Goal: Task Accomplishment & Management: Complete application form

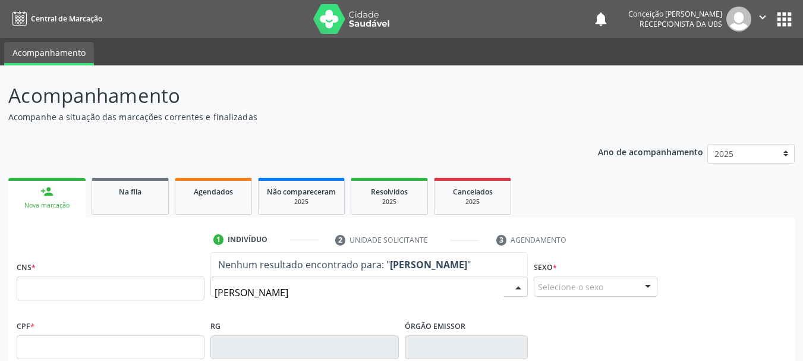
click at [301, 292] on input "[PERSON_NAME]" at bounding box center [358, 292] width 289 height 24
click at [342, 298] on input "[PERSON_NAME]" at bounding box center [358, 292] width 289 height 24
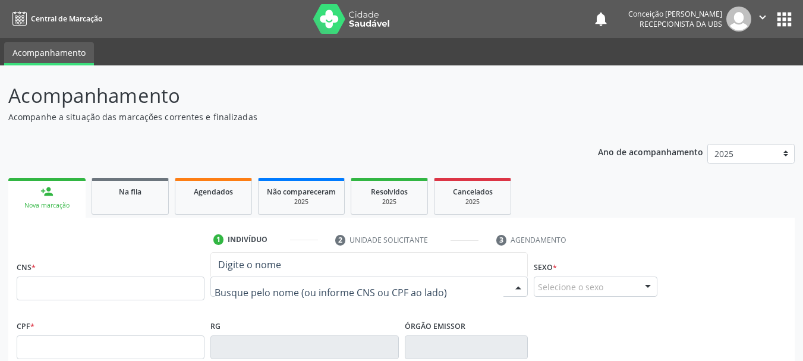
paste input "[PERSON_NAME]"
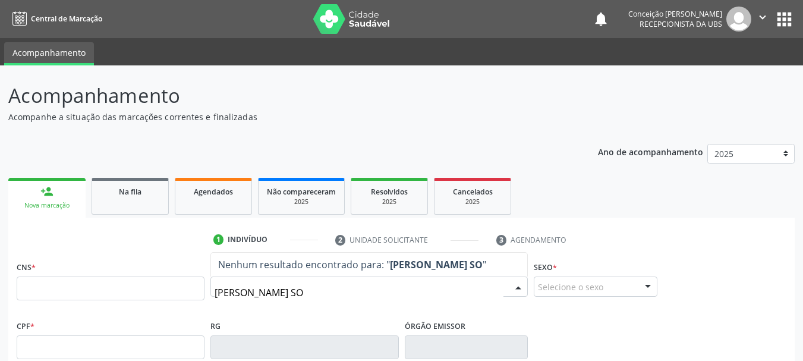
type input "[PERSON_NAME] S"
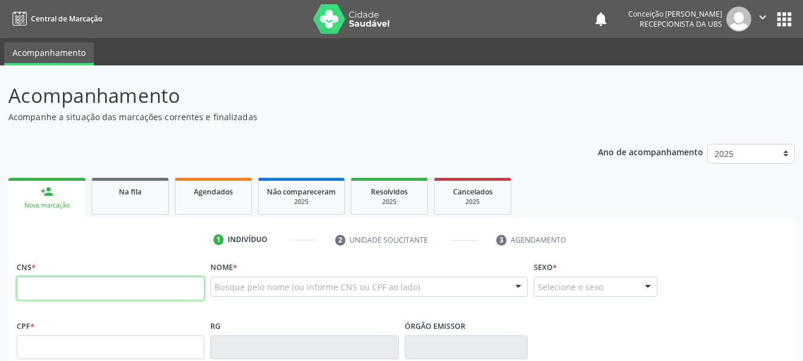
click at [172, 293] on input "text" at bounding box center [111, 288] width 188 height 24
paste input "708 4007 7214 0363"
type input "708 4007 7214 0363"
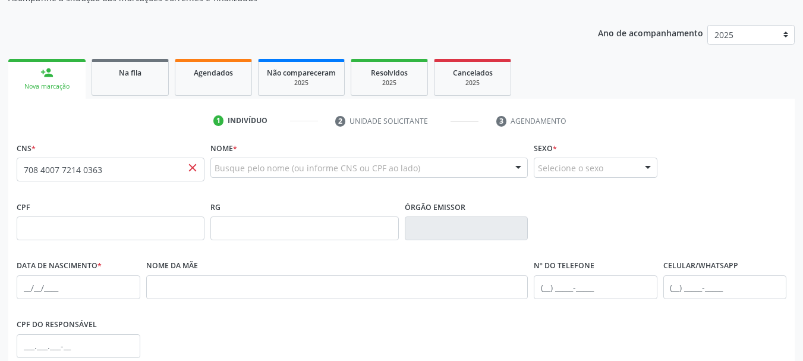
scroll to position [105, 0]
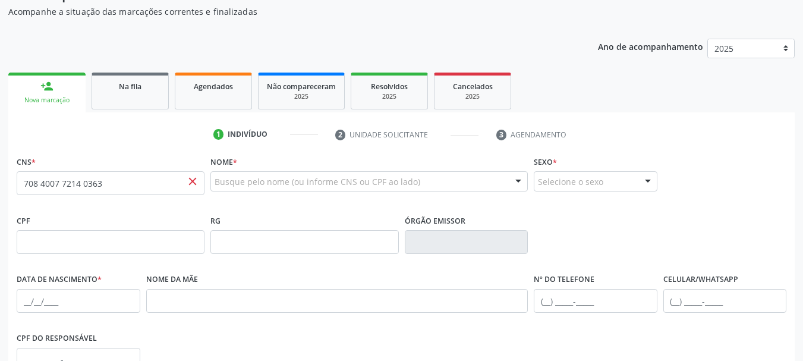
click at [255, 190] on div "Busque pelo nome (ou informe CNS ou CPF ao lado)" at bounding box center [368, 181] width 317 height 20
paste input "[PERSON_NAME]"
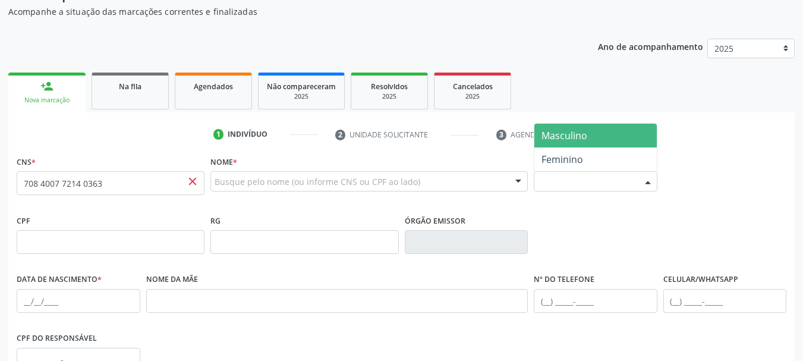
click at [645, 185] on div at bounding box center [648, 182] width 18 height 20
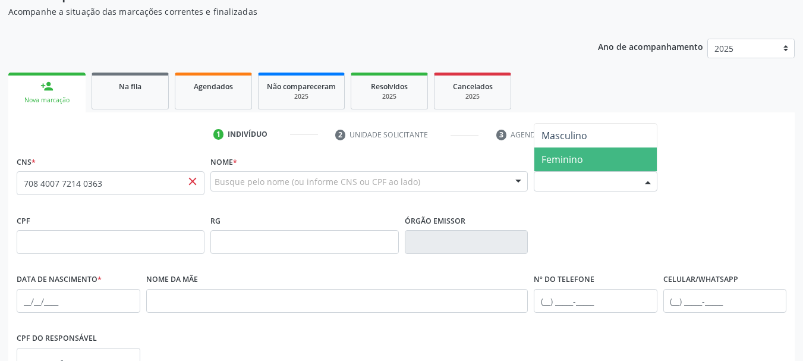
click at [618, 157] on span "Feminino" at bounding box center [595, 159] width 122 height 24
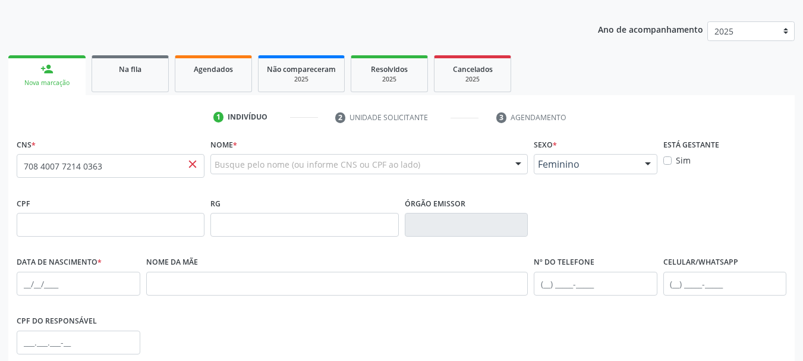
scroll to position [46, 0]
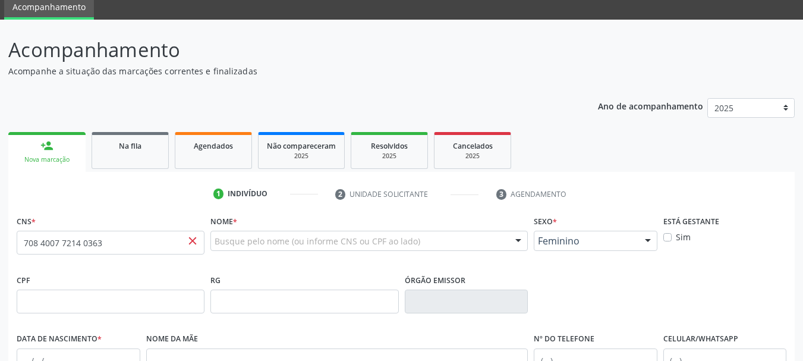
click at [384, 231] on div "Busque pelo nome (ou informe CNS ou CPF ao lado) Nenhum resultado encontrado pa…" at bounding box center [368, 241] width 317 height 20
click at [200, 242] on input "708 4007 7214 0363" at bounding box center [111, 243] width 188 height 24
paste input "[PERSON_NAME]"
type input "[PERSON_NAME]"
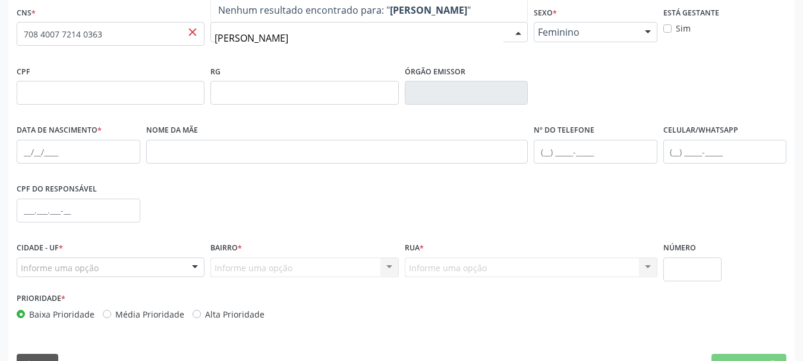
scroll to position [283, 0]
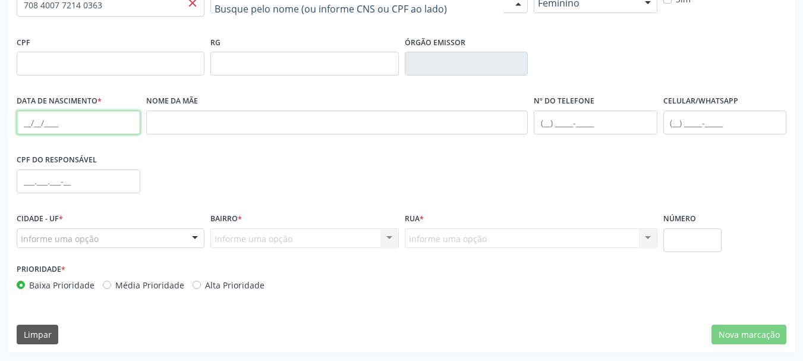
click at [61, 113] on input "text" at bounding box center [79, 123] width 124 height 24
paste input "[DATE]"
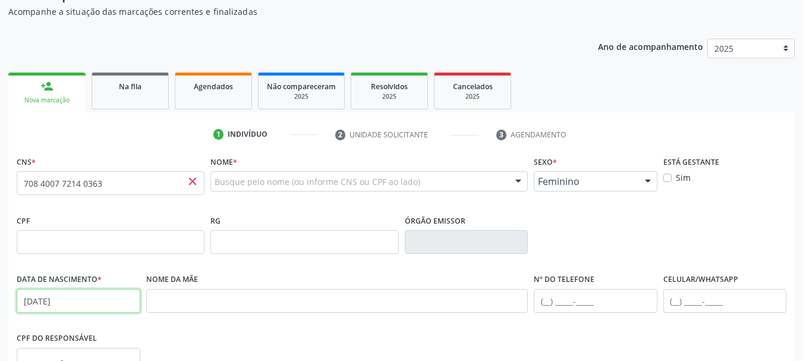
type input "[DATE]"
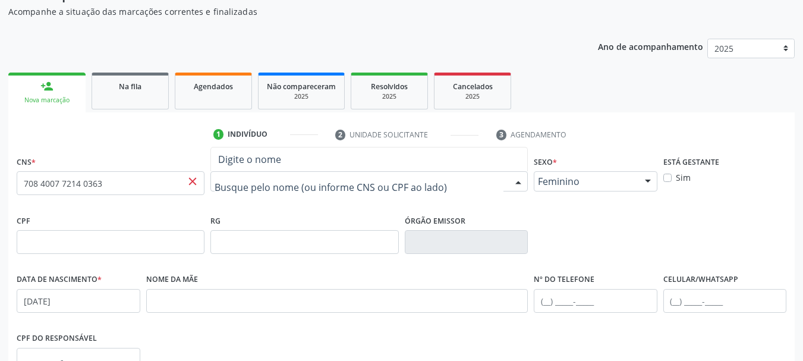
paste input "[PERSON_NAME]"
type input "[PERSON_NAME]"
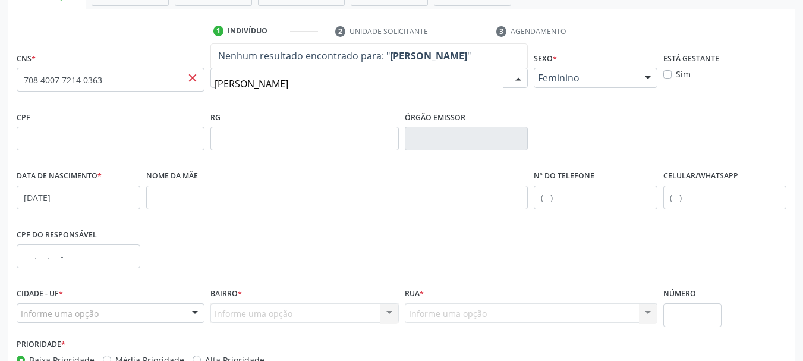
scroll to position [283, 0]
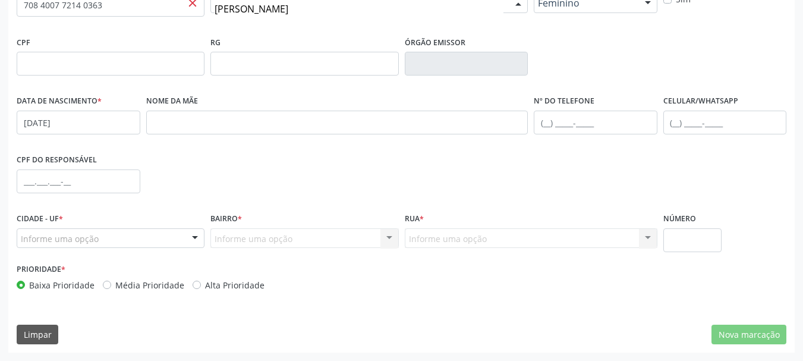
click at [193, 238] on div at bounding box center [195, 239] width 18 height 20
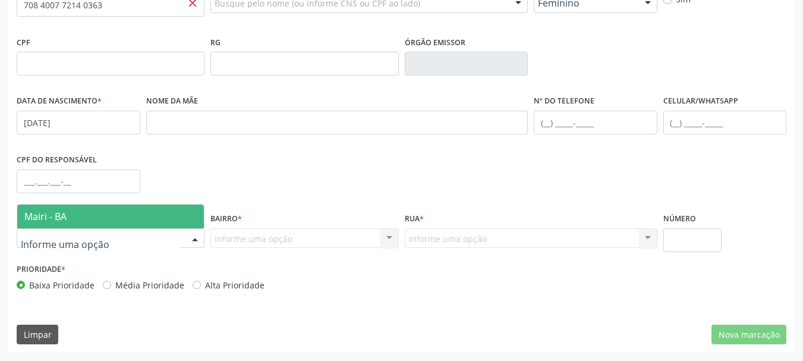
click at [148, 217] on span "Mairi - BA" at bounding box center [110, 216] width 187 height 24
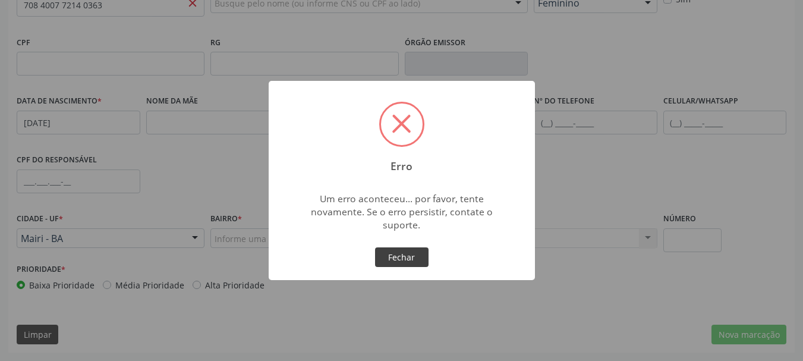
click at [397, 257] on button "Fechar" at bounding box center [401, 257] width 53 height 20
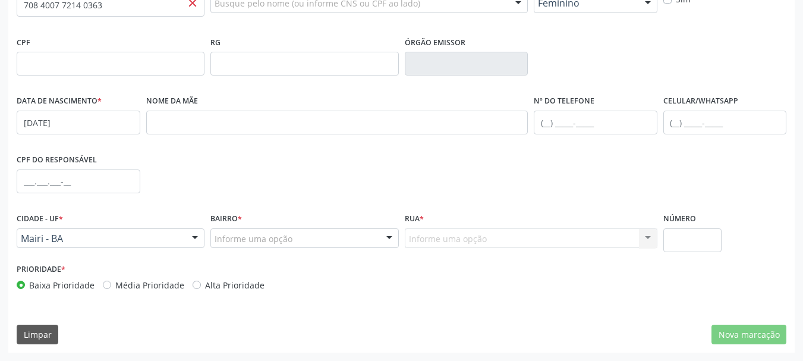
click at [307, 244] on div "Informe uma opção" at bounding box center [304, 238] width 188 height 20
click at [384, 245] on div at bounding box center [389, 239] width 18 height 20
click at [388, 241] on div at bounding box center [389, 239] width 18 height 20
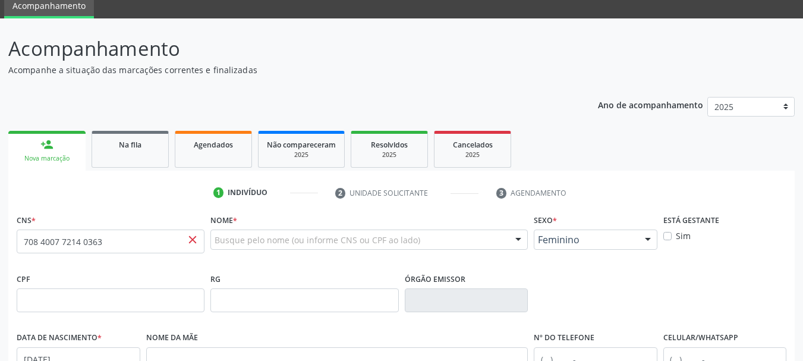
scroll to position [46, 0]
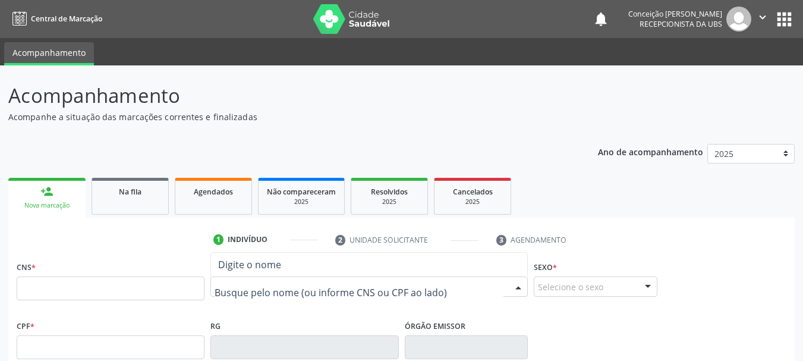
paste input "[PERSON_NAME]"
type input "[PERSON_NAME]"
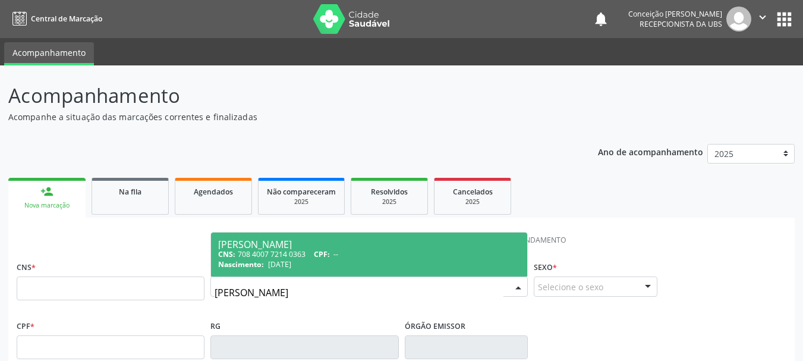
click at [465, 255] on div "CNS: 708 4007 7214 0363 CPF: --" at bounding box center [369, 254] width 302 height 10
type input "708 4007 7214 0363"
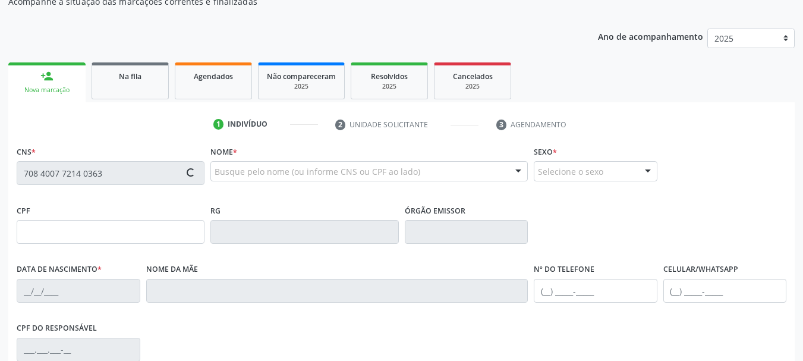
scroll to position [238, 0]
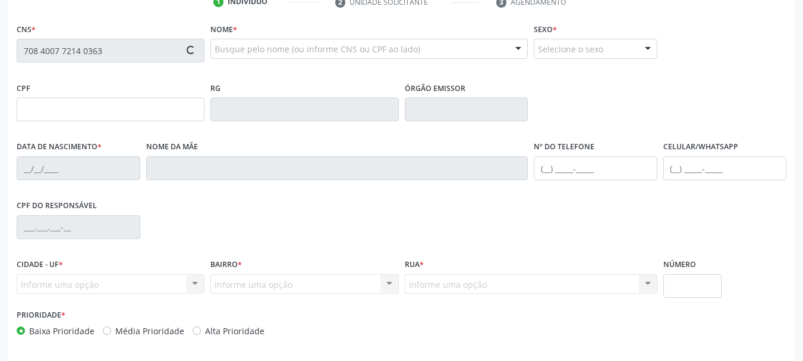
type input "[DATE]"
type input "Carmelia Araujo Souza"
type input "(99) 99999-9999"
type input "S/N"
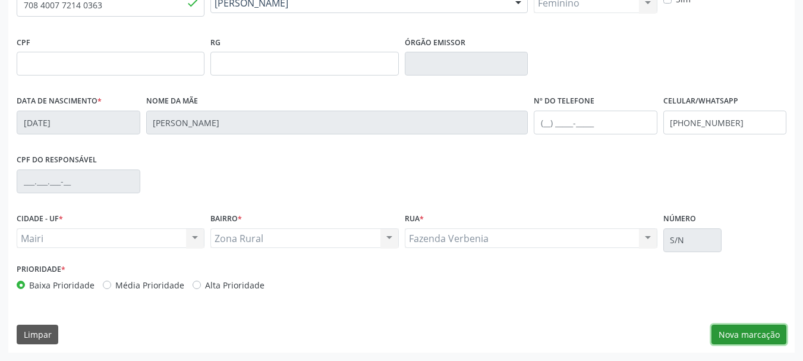
click at [746, 340] on button "Nova marcação" at bounding box center [748, 334] width 75 height 20
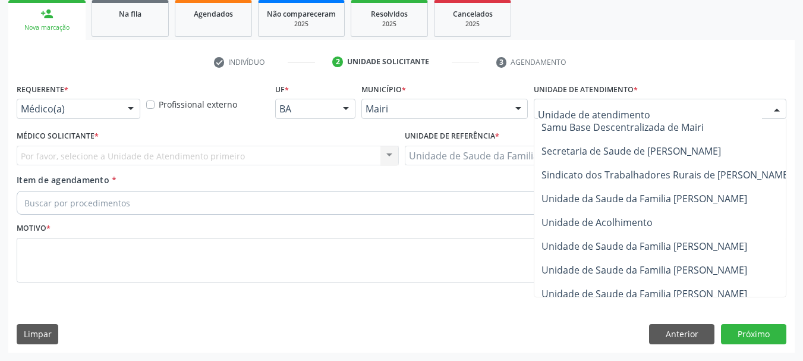
scroll to position [877, 0]
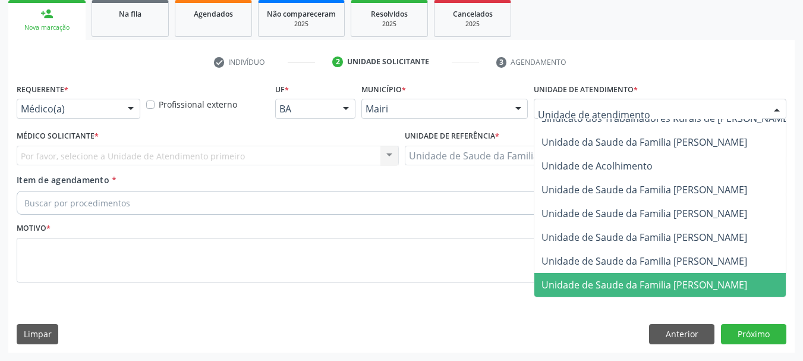
click at [600, 278] on span "Unidade de Saude da Familia [PERSON_NAME]" at bounding box center [644, 284] width 206 height 13
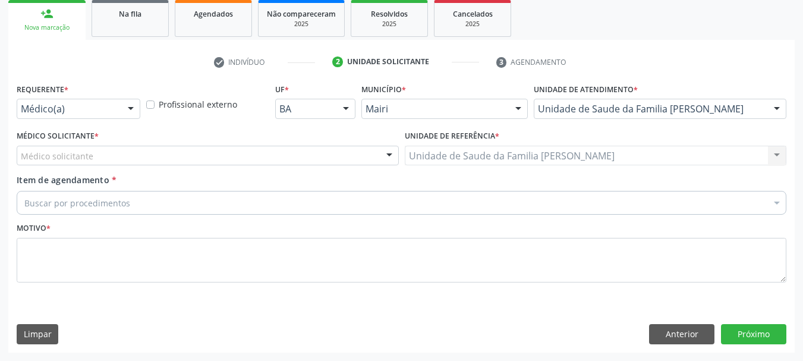
click at [387, 155] on div at bounding box center [389, 156] width 18 height 20
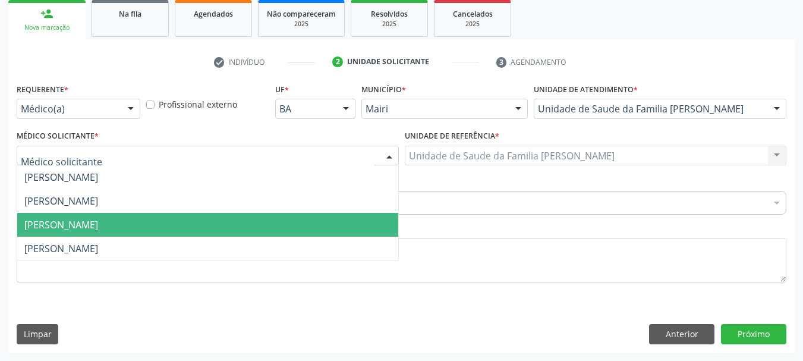
click at [279, 216] on span "Lucidalva Souza dos Santos" at bounding box center [207, 225] width 381 height 24
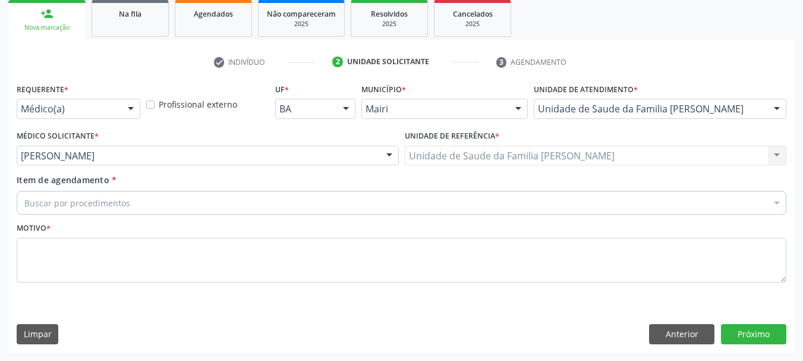
click at [386, 151] on div at bounding box center [389, 156] width 18 height 20
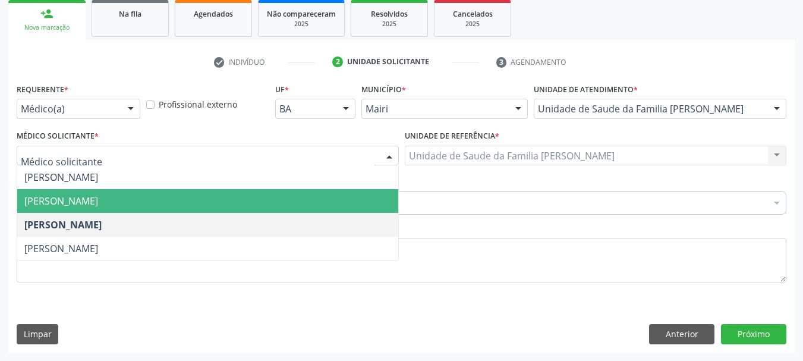
click at [313, 199] on span "Gileno Amado Nunes Sena Filho" at bounding box center [207, 201] width 381 height 24
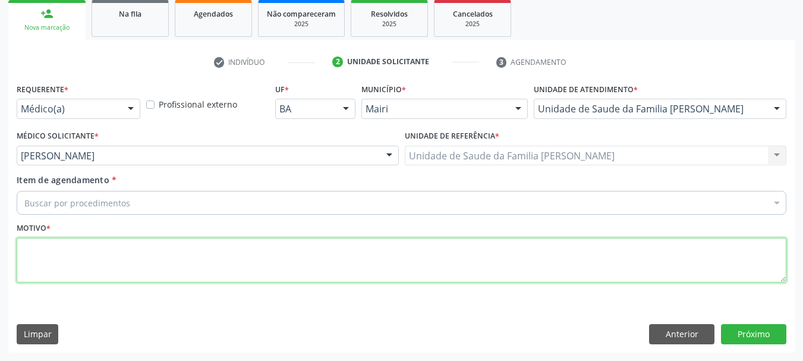
click at [305, 260] on textarea at bounding box center [401, 260] width 769 height 45
type textarea "AVALIAÇAO"
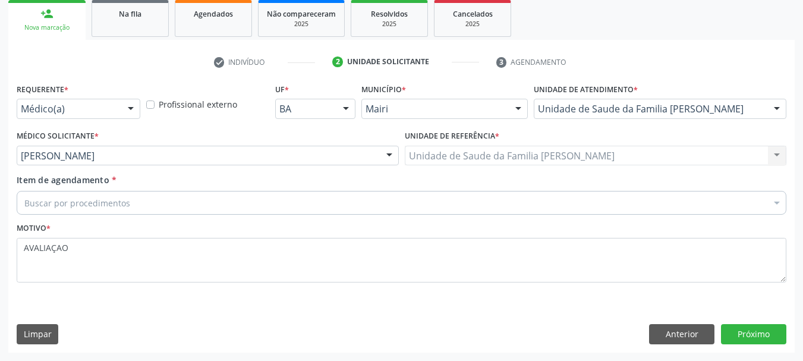
click at [198, 182] on div "Item de agendamento * Buscar por procedimentos Selecionar todos 0604320140 - Ab…" at bounding box center [401, 191] width 769 height 37
click at [201, 192] on div "Buscar por procedimentos" at bounding box center [401, 203] width 769 height 24
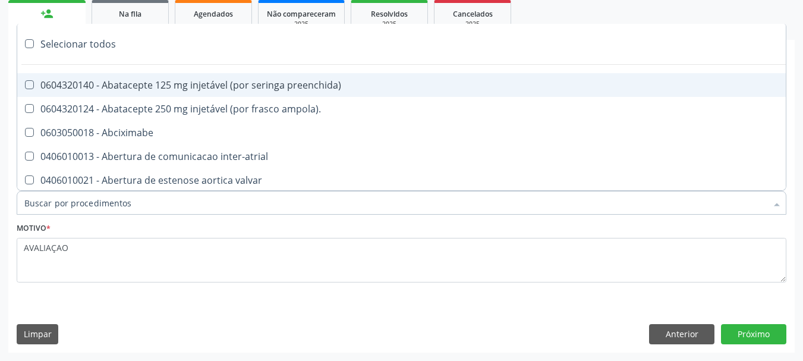
click at [209, 204] on input "Item de agendamento *" at bounding box center [395, 203] width 742 height 24
type input "#"
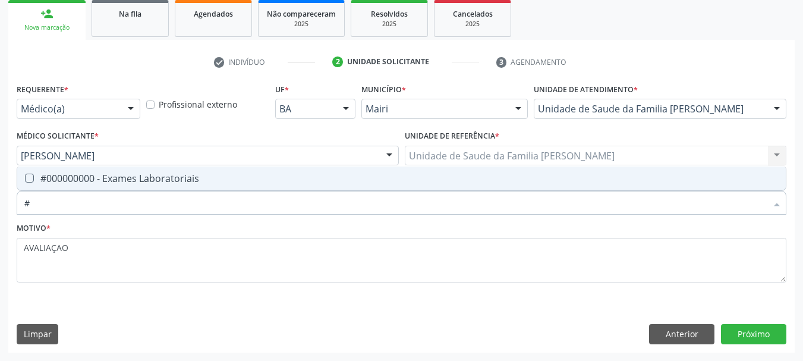
click at [155, 176] on div "#000000000 - Exames Laboratoriais" at bounding box center [401, 178] width 754 height 10
checkbox Laboratoriais "true"
click at [739, 337] on button "Próximo" at bounding box center [753, 334] width 65 height 20
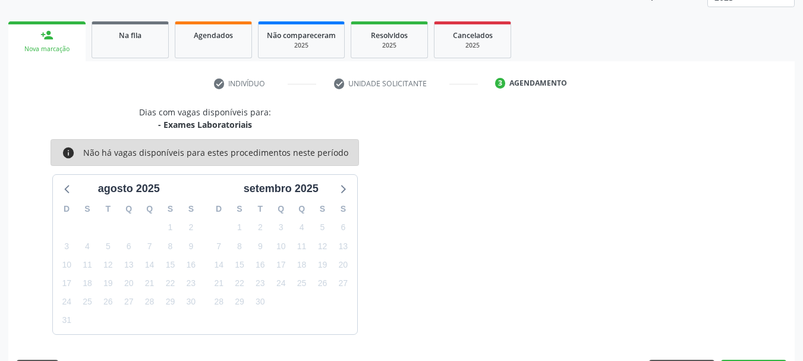
scroll to position [178, 0]
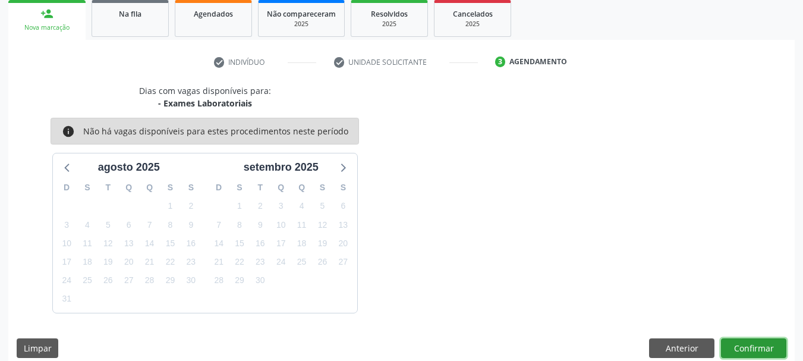
click at [738, 340] on button "Confirmar" at bounding box center [753, 348] width 65 height 20
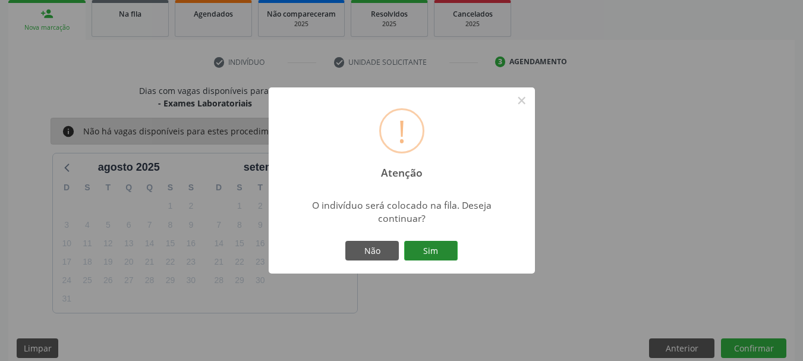
click at [440, 253] on button "Sim" at bounding box center [430, 251] width 53 height 20
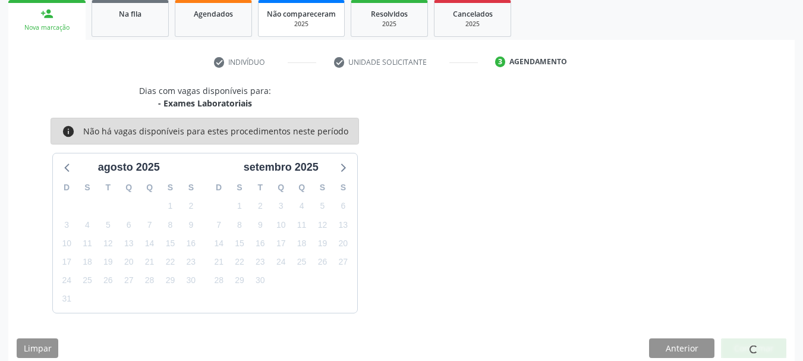
scroll to position [36, 0]
